Goal: Navigation & Orientation: Find specific page/section

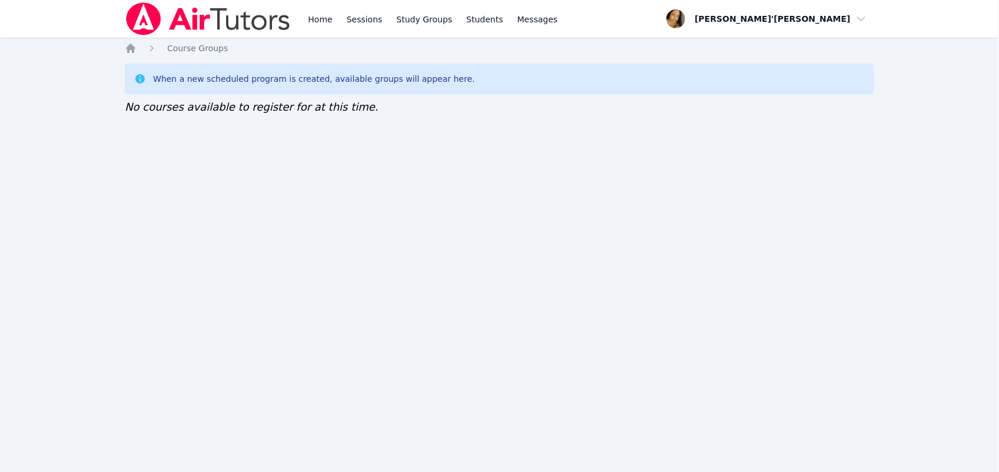
click at [524, 173] on div "Home Sessions Study Groups Students Messages Open user menu Lee'Tayna Hostick O…" at bounding box center [499, 236] width 999 height 472
click at [494, 205] on div "Home Sessions Study Groups Students Messages Open user menu Lee'Tayna Hostick O…" at bounding box center [499, 236] width 999 height 472
click at [572, 462] on div "Home Sessions Study Groups Students Messages Open user menu [PERSON_NAME]'[PERS…" at bounding box center [499, 236] width 999 height 472
click at [562, 416] on div "Home Sessions Study Groups Students Messages Open user menu [PERSON_NAME]'[PERS…" at bounding box center [499, 236] width 999 height 472
